Goal: Transaction & Acquisition: Book appointment/travel/reservation

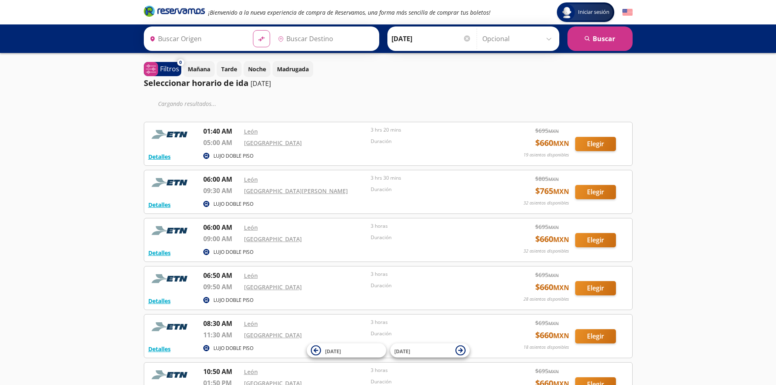
type input "[GEOGRAPHIC_DATA], [GEOGRAPHIC_DATA]"
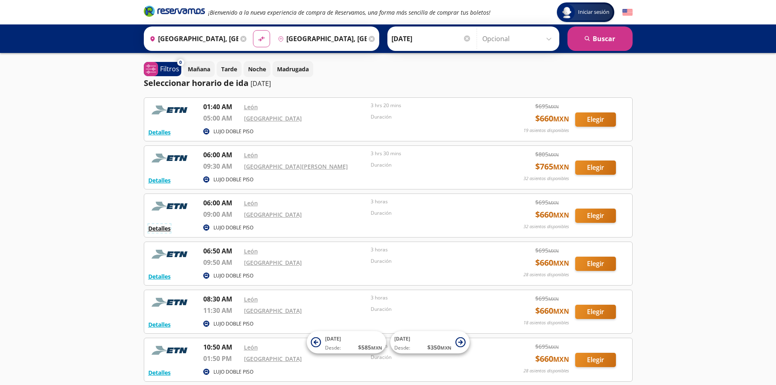
click at [158, 228] on button "Detalles" at bounding box center [159, 228] width 22 height 9
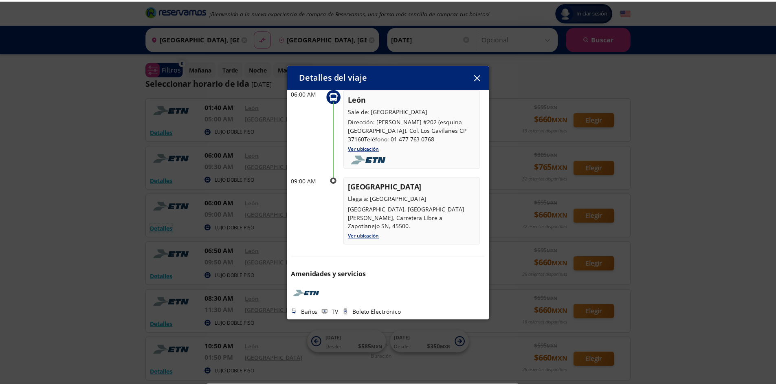
scroll to position [48, 0]
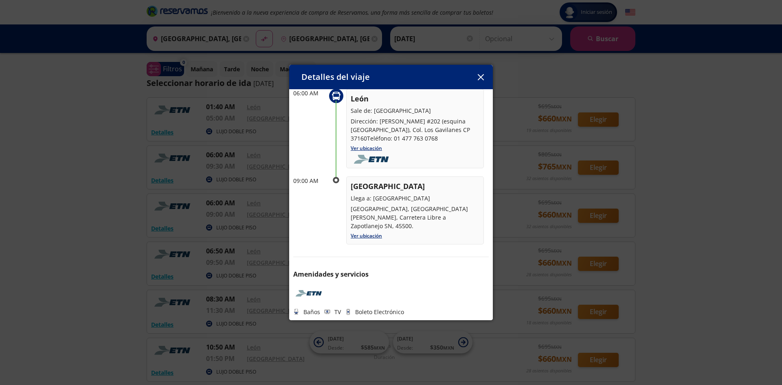
click at [478, 79] on icon "button" at bounding box center [480, 77] width 6 height 6
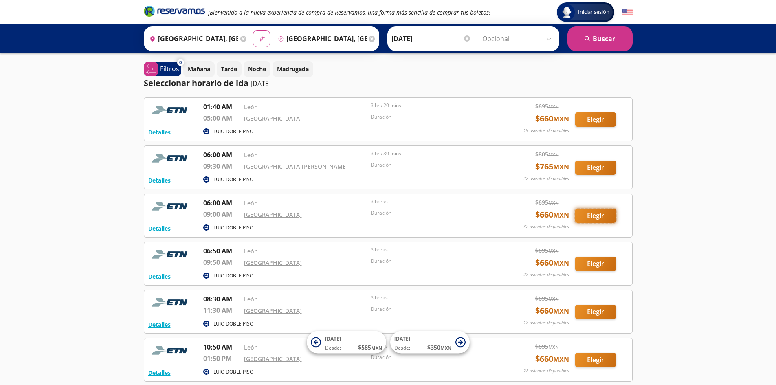
click at [598, 212] on button "Elegir" at bounding box center [595, 215] width 41 height 14
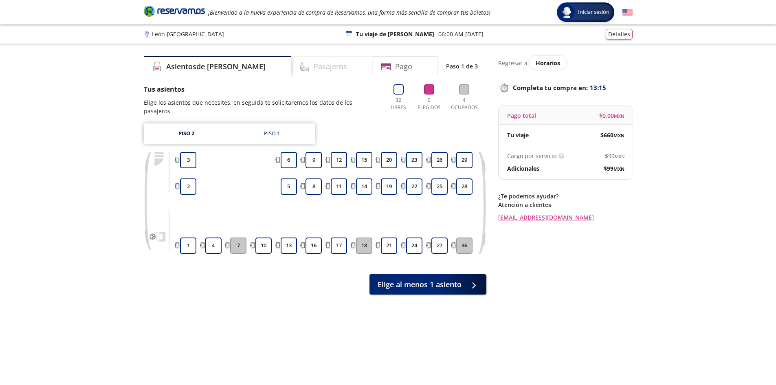
click at [314, 63] on h4 "Pasajeros" at bounding box center [330, 66] width 33 height 11
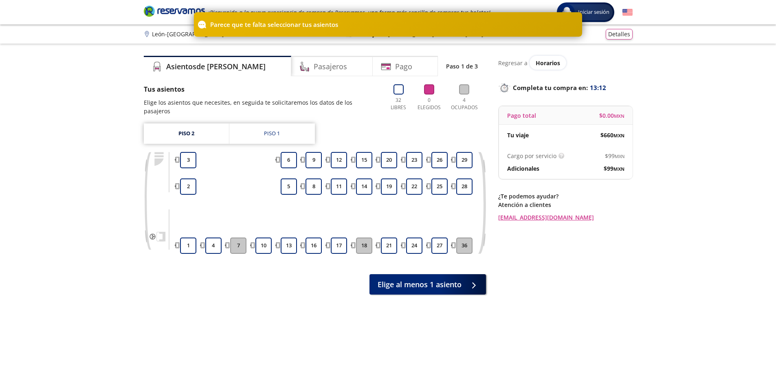
click at [731, 110] on div "Group 9 Created with Sketch. Elige tus asientos León - [GEOGRAPHIC_DATA] Inicia…" at bounding box center [388, 218] width 776 height 436
click at [662, 259] on div "Group 9 Created with Sketch. Elige tus asientos León - [GEOGRAPHIC_DATA] Inicia…" at bounding box center [388, 218] width 776 height 436
click at [409, 277] on span "Elige al menos 1 asiento" at bounding box center [419, 282] width 84 height 11
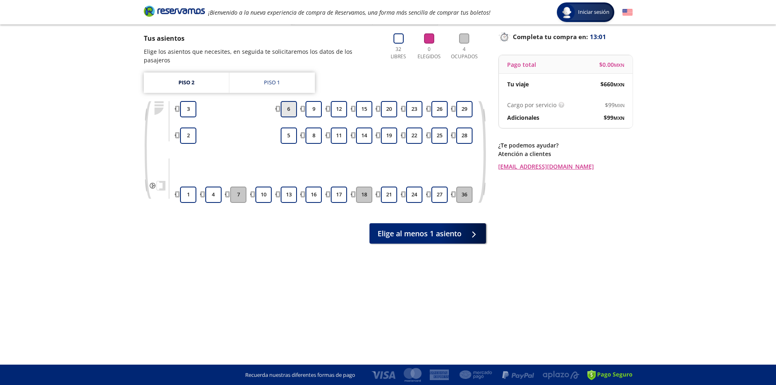
click at [289, 101] on button "6" at bounding box center [289, 109] width 16 height 16
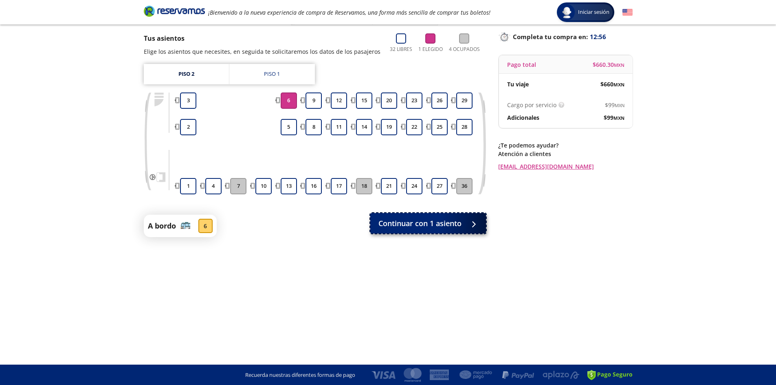
click at [466, 224] on div at bounding box center [471, 223] width 12 height 10
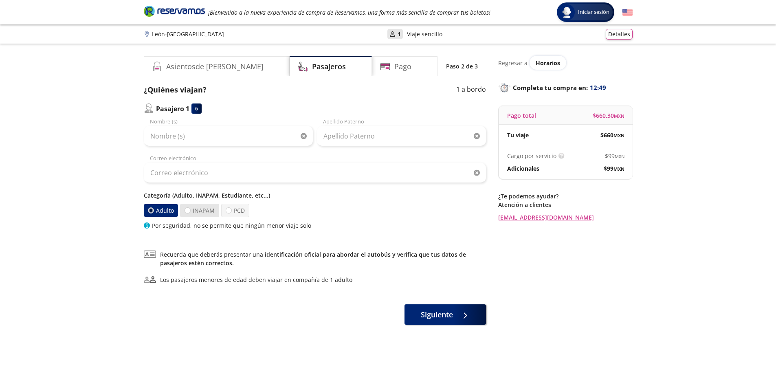
click at [198, 209] on label "INAPAM" at bounding box center [199, 210] width 39 height 13
click at [190, 209] on input "INAPAM" at bounding box center [187, 210] width 5 height 5
radio input "true"
click at [153, 211] on div at bounding box center [151, 210] width 6 height 6
click at [153, 211] on input "Adulto" at bounding box center [150, 210] width 5 height 5
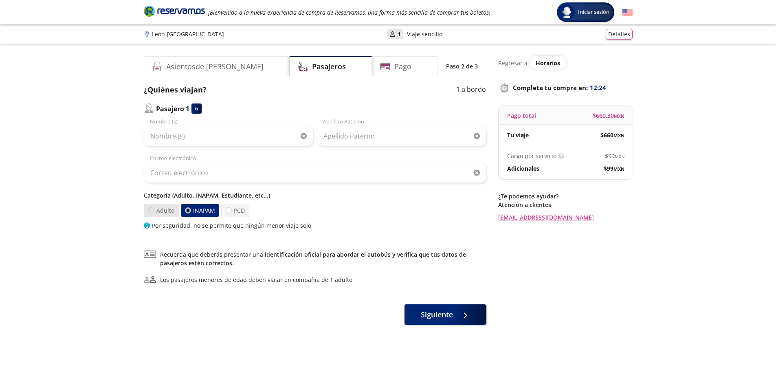
radio input "true"
click at [199, 212] on label "INAPAM" at bounding box center [199, 210] width 39 height 13
click at [190, 212] on input "INAPAM" at bounding box center [186, 210] width 5 height 5
radio input "true"
radio input "false"
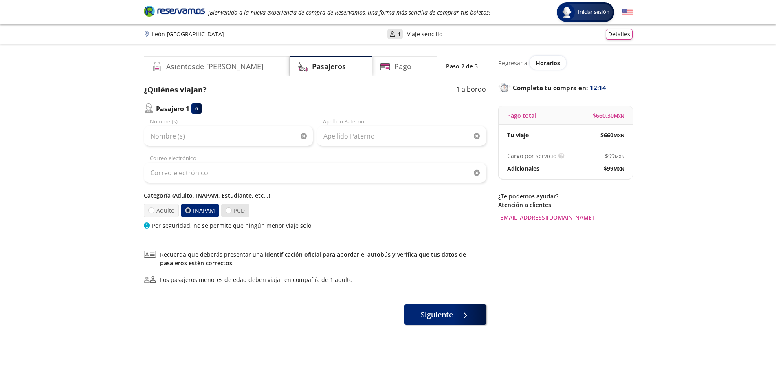
click at [234, 211] on label "PCD" at bounding box center [235, 210] width 28 height 13
click at [231, 211] on input "PCD" at bounding box center [228, 210] width 5 height 5
radio input "true"
radio input "false"
drag, startPoint x: 157, startPoint y: 209, endPoint x: 180, endPoint y: 218, distance: 24.5
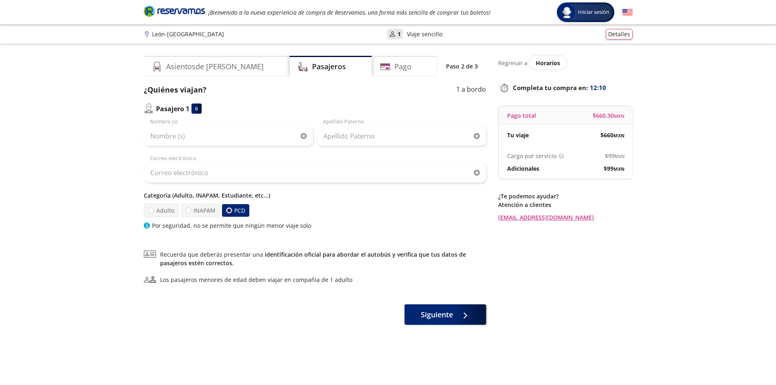
click at [157, 210] on label "Adulto" at bounding box center [160, 210] width 35 height 13
click at [154, 210] on input "Adulto" at bounding box center [150, 210] width 5 height 5
radio input "true"
radio input "false"
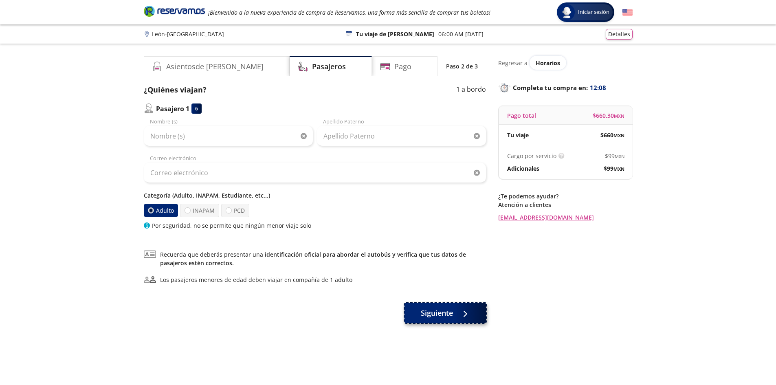
click at [443, 313] on span "Siguiente" at bounding box center [437, 312] width 32 height 11
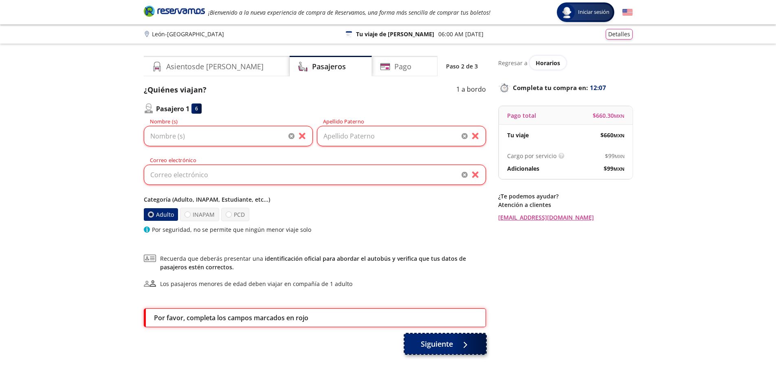
scroll to position [51, 0]
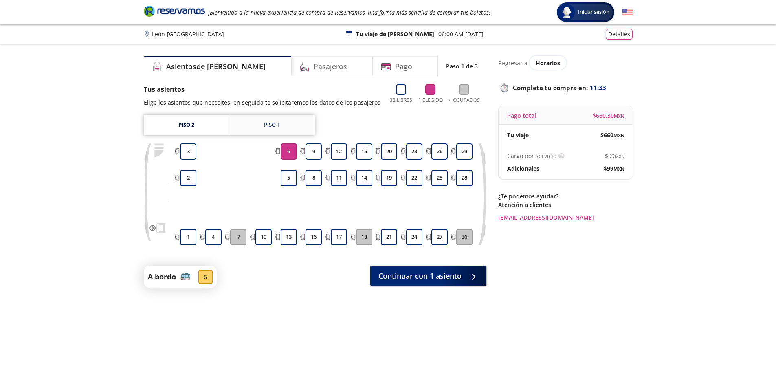
click at [265, 124] on div "Piso 1" at bounding box center [272, 125] width 16 height 8
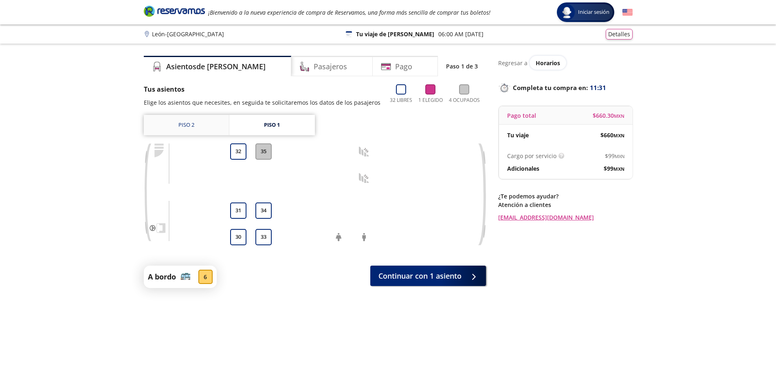
click at [149, 124] on link "Piso 2" at bounding box center [186, 125] width 85 height 20
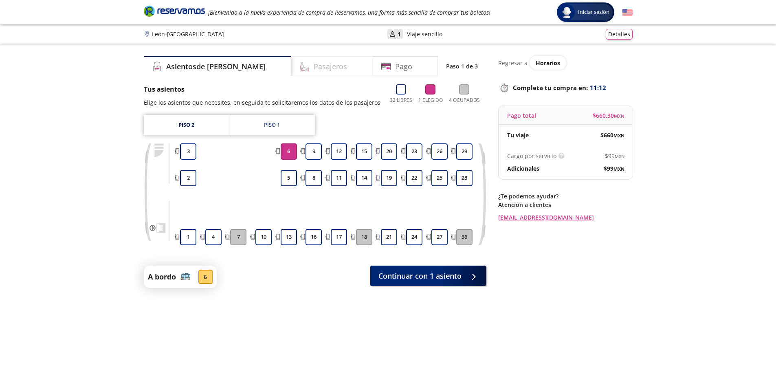
click at [314, 68] on h4 "Pasajeros" at bounding box center [330, 66] width 33 height 11
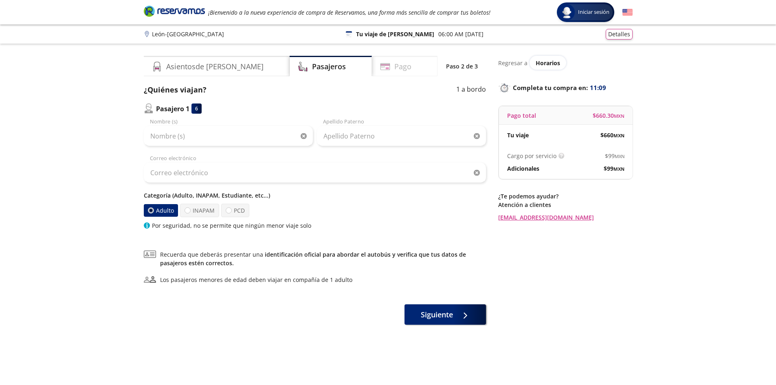
click at [394, 67] on h4 "Pago" at bounding box center [402, 66] width 17 height 11
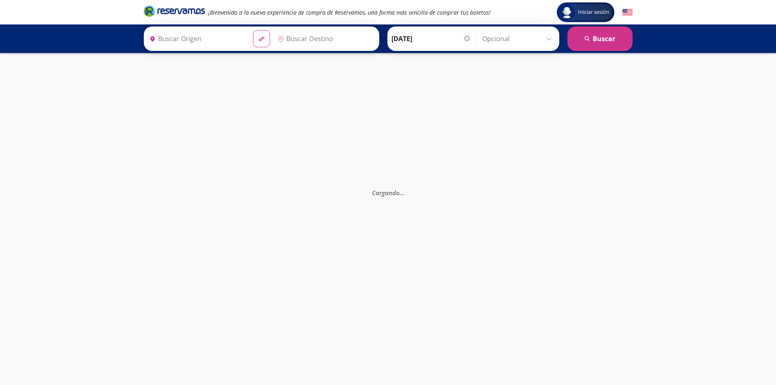
type input "[GEOGRAPHIC_DATA], [GEOGRAPHIC_DATA]"
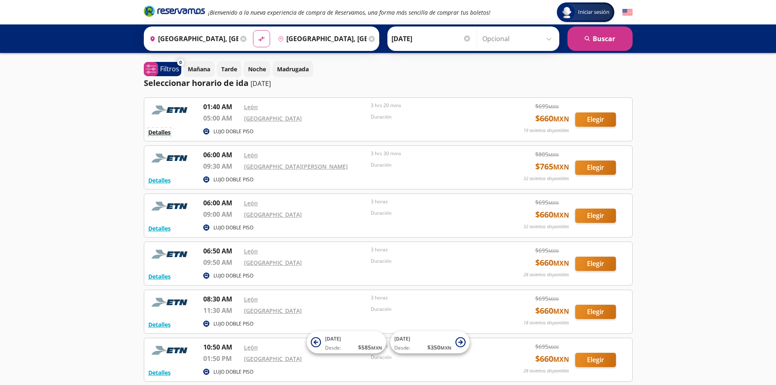
click at [156, 130] on button "Detalles" at bounding box center [159, 132] width 22 height 9
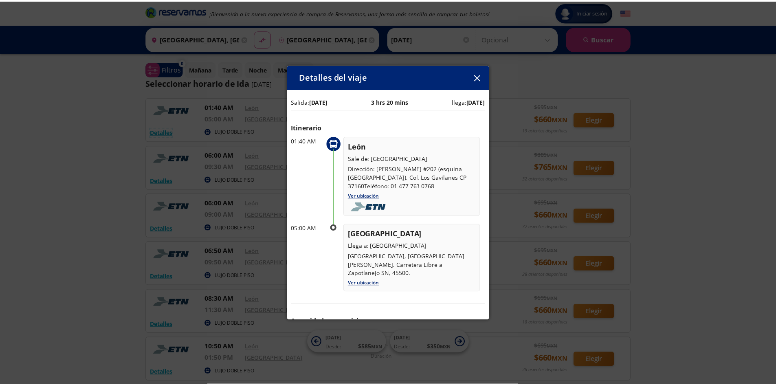
scroll to position [48, 0]
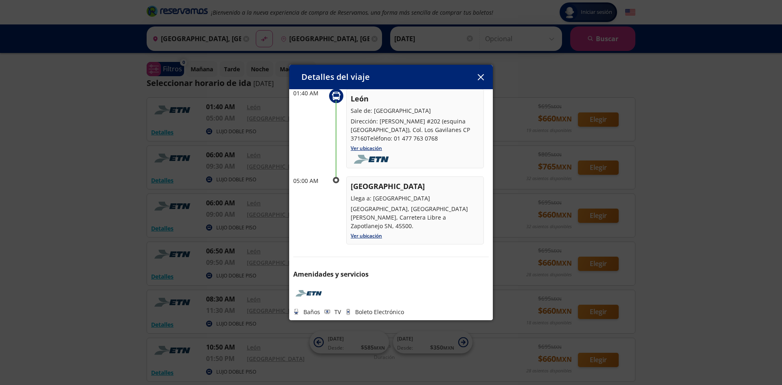
click at [483, 74] on icon "button" at bounding box center [481, 77] width 6 height 6
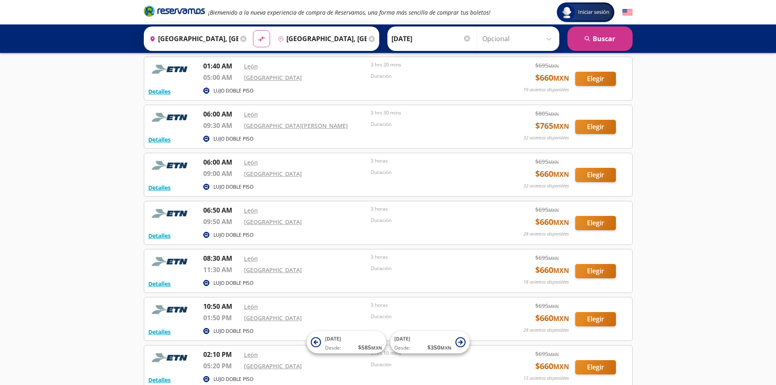
scroll to position [0, 0]
